Goal: Information Seeking & Learning: Check status

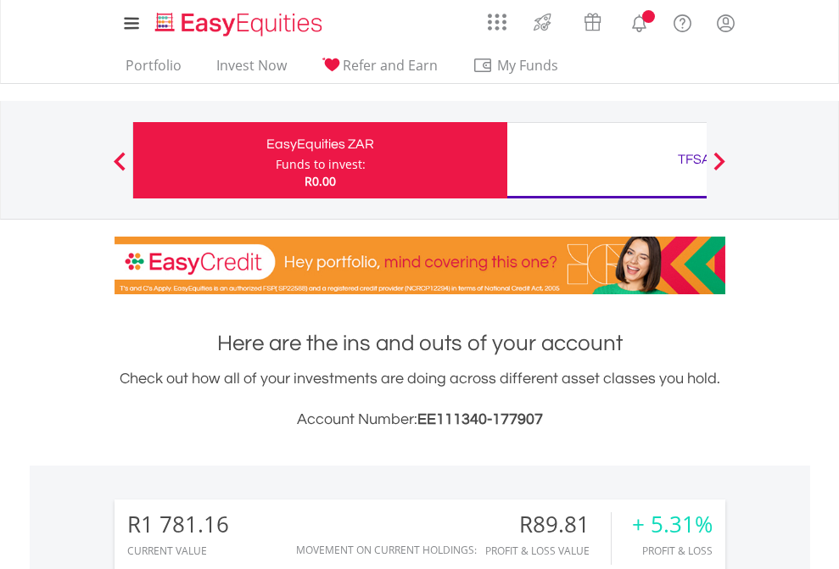
scroll to position [163, 266]
click at [276, 160] on div "Funds to invest:" at bounding box center [321, 164] width 90 height 17
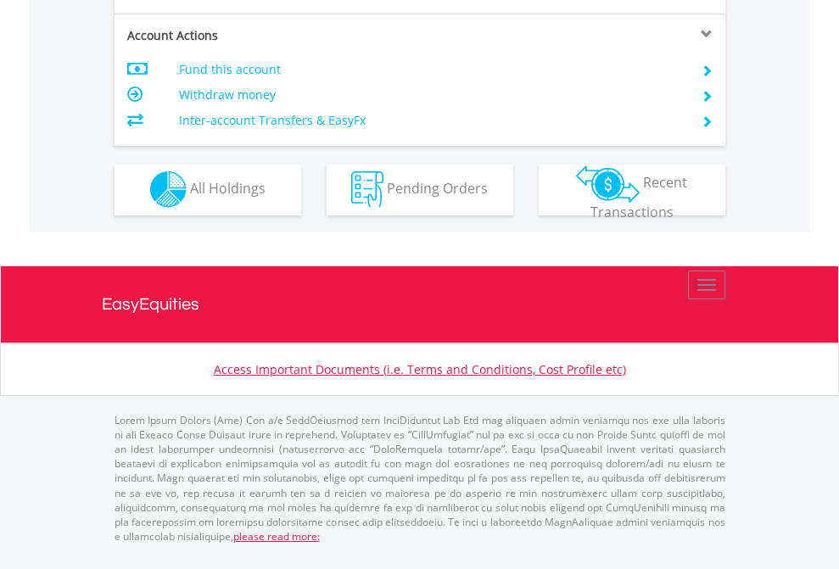
scroll to position [1587, 0]
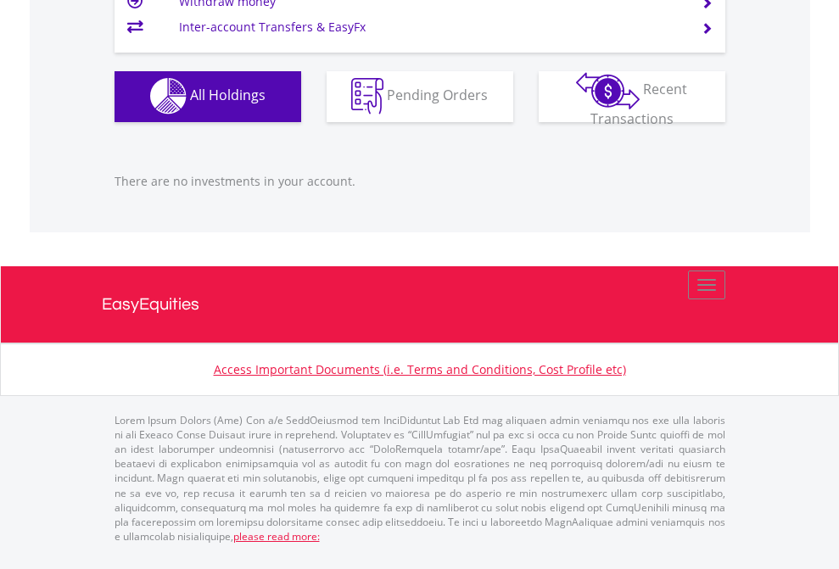
scroll to position [163, 266]
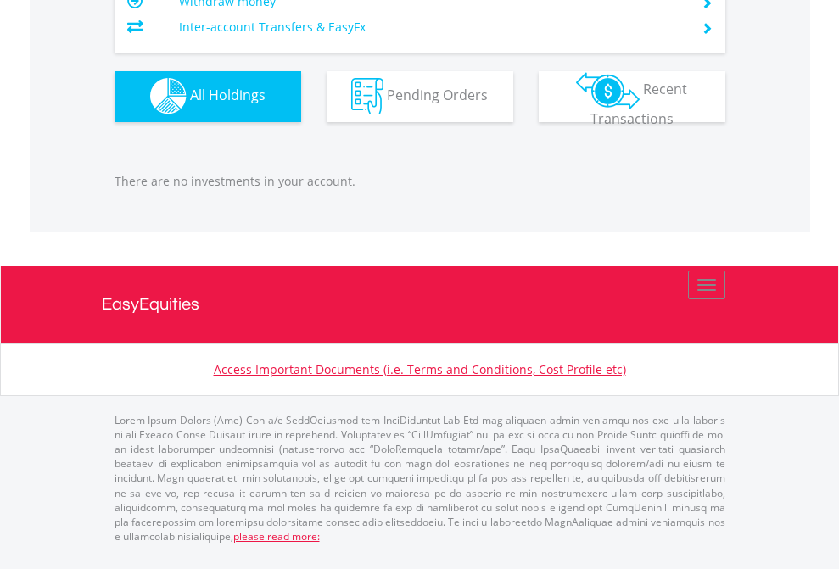
scroll to position [163, 266]
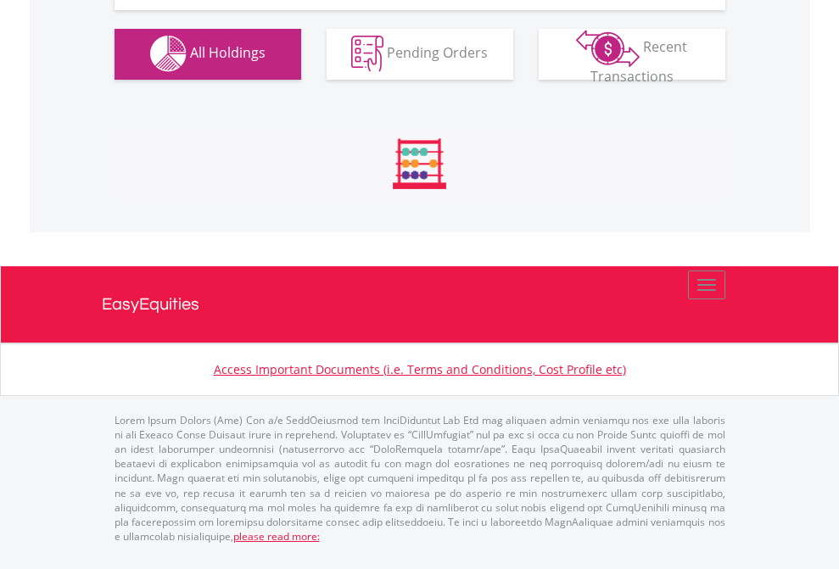
scroll to position [1680, 0]
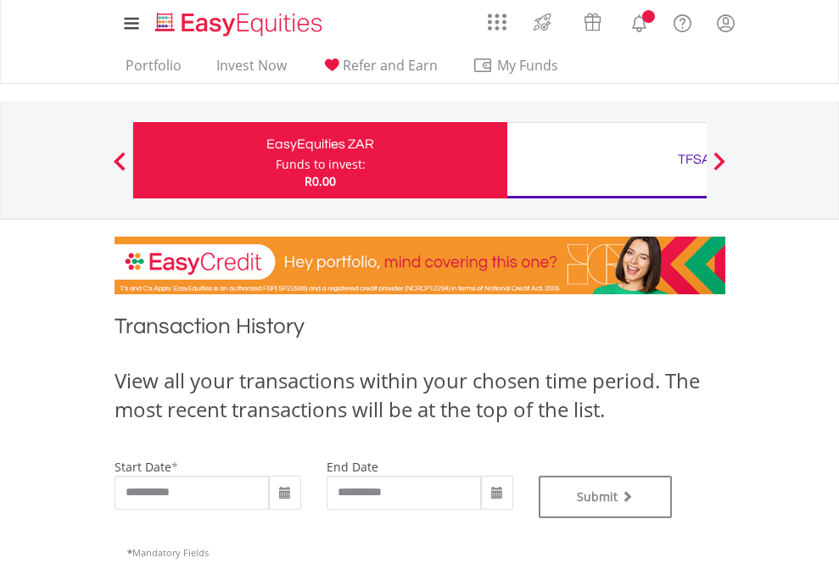
type input "**********"
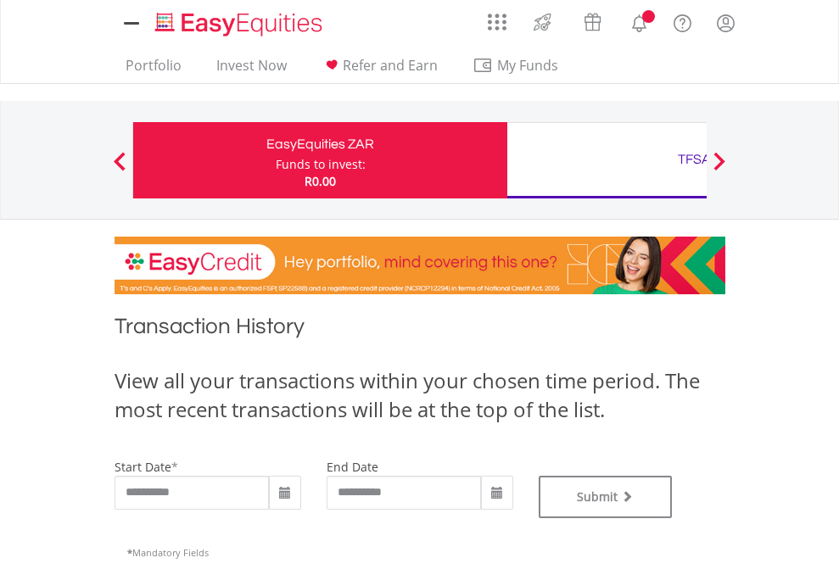
click at [607, 160] on div "TFSA" at bounding box center [695, 160] width 354 height 24
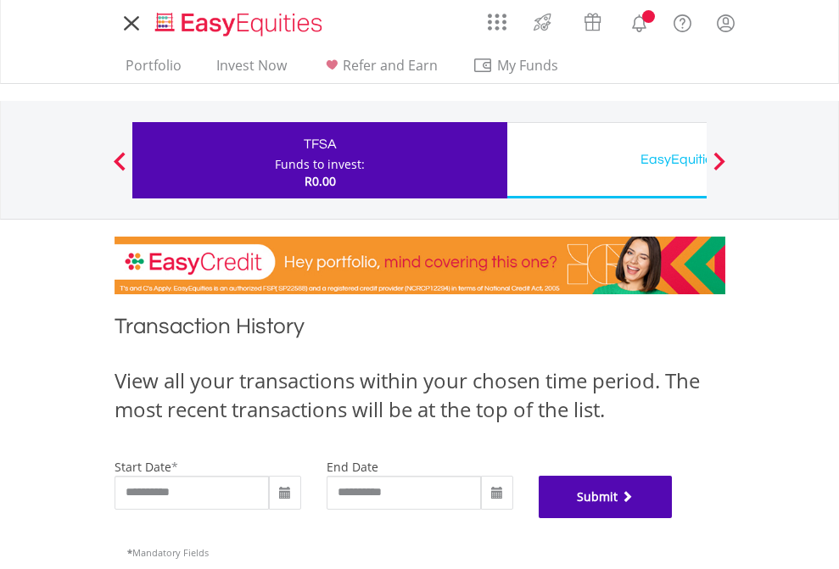
click at [673, 518] on button "Submit" at bounding box center [606, 497] width 134 height 42
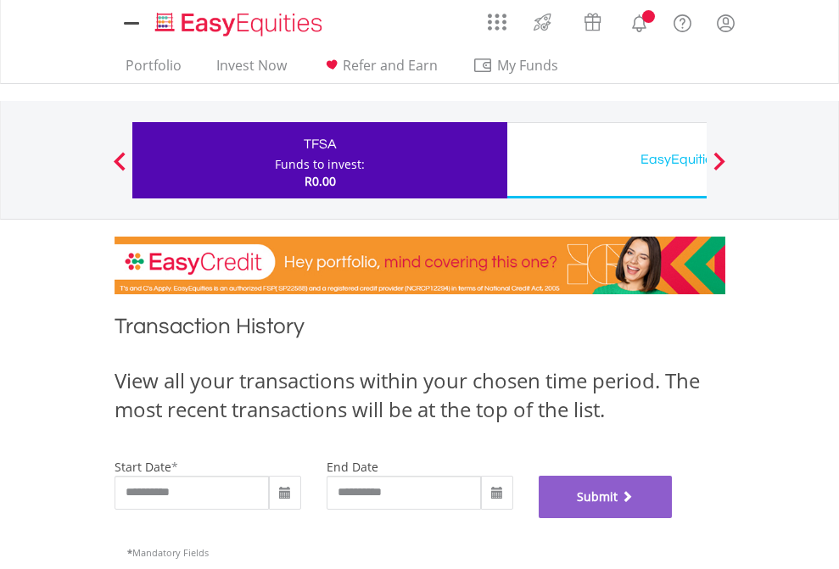
scroll to position [688, 0]
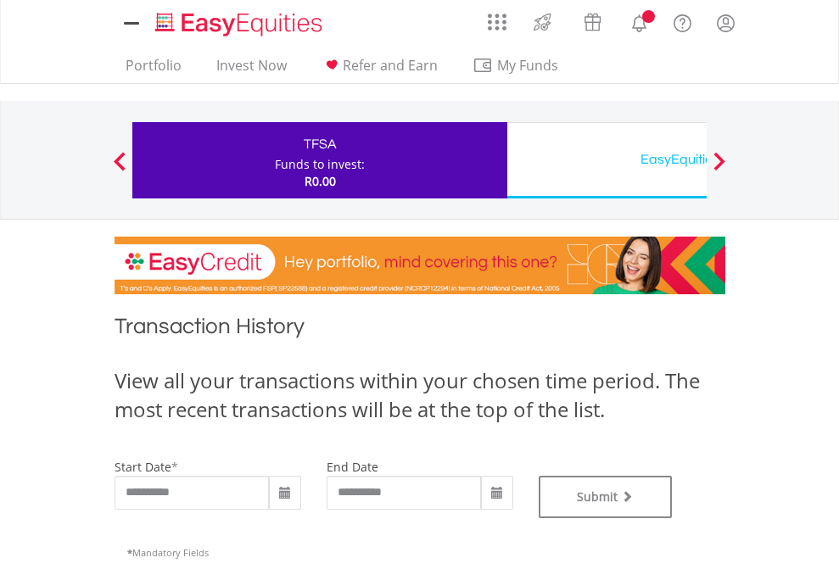
click at [607, 160] on div "EasyEquities USD" at bounding box center [695, 160] width 354 height 24
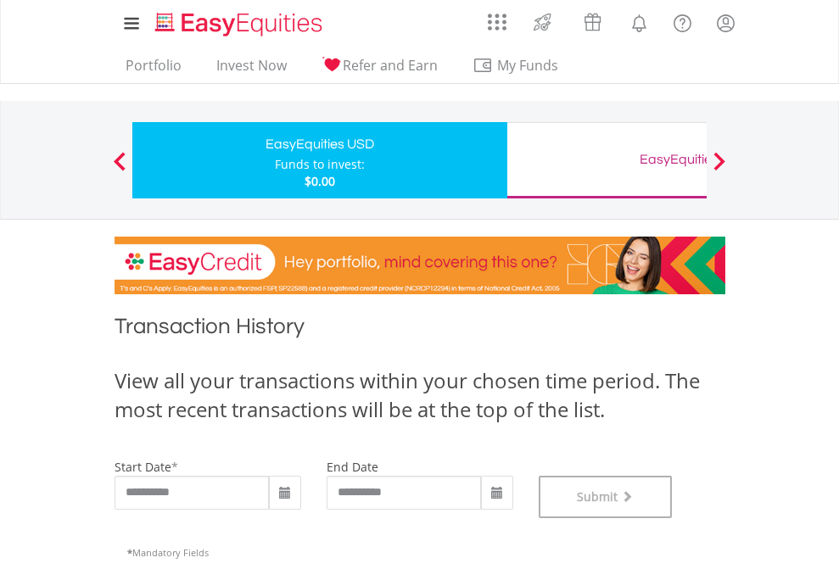
scroll to position [688, 0]
click at [607, 160] on div "EasyEquities GBP" at bounding box center [695, 160] width 354 height 24
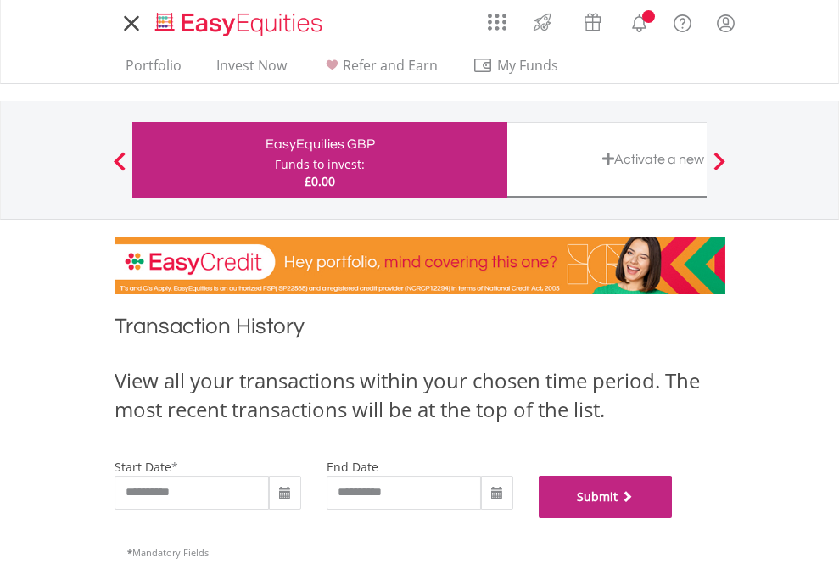
click at [673, 518] on button "Submit" at bounding box center [606, 497] width 134 height 42
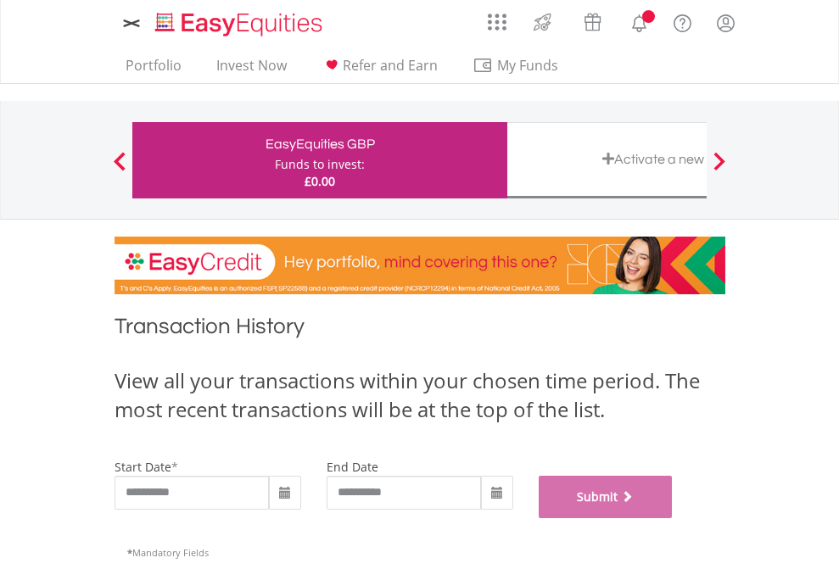
scroll to position [688, 0]
